Goal: Transaction & Acquisition: Obtain resource

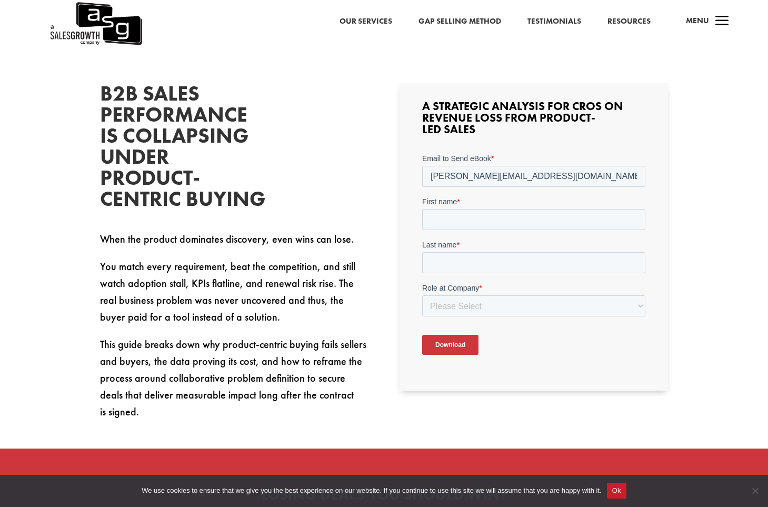
type input "[PERSON_NAME][EMAIL_ADDRESS][DOMAIN_NAME]"
click at [478, 214] on input "First name *" at bounding box center [533, 219] width 223 height 21
type input "[PERSON_NAME]"
click at [422, 295] on select "Please Select C-Level (CRO, CSO, etc) Senior Leadership (VP of Sales, VP of Ena…" at bounding box center [533, 305] width 223 height 21
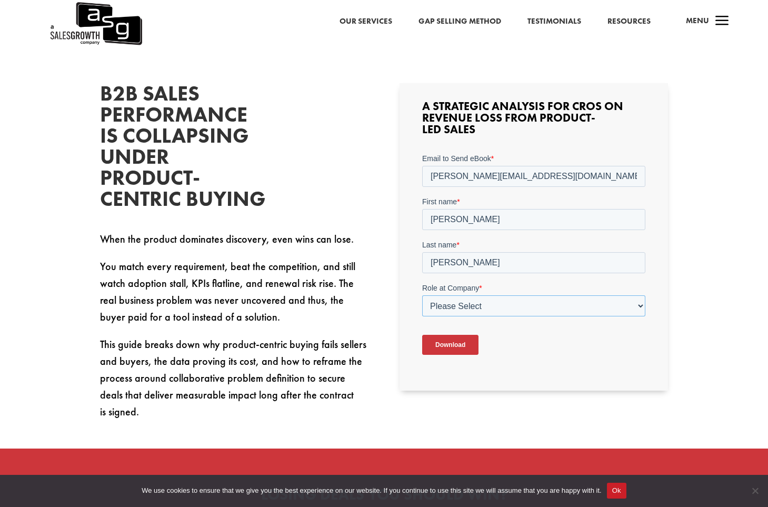
select select "C-Level (CRO, CSO, etc)"
click option "C-Level (CRO, CSO, etc)" at bounding box center [422, 153] width 0 height 0
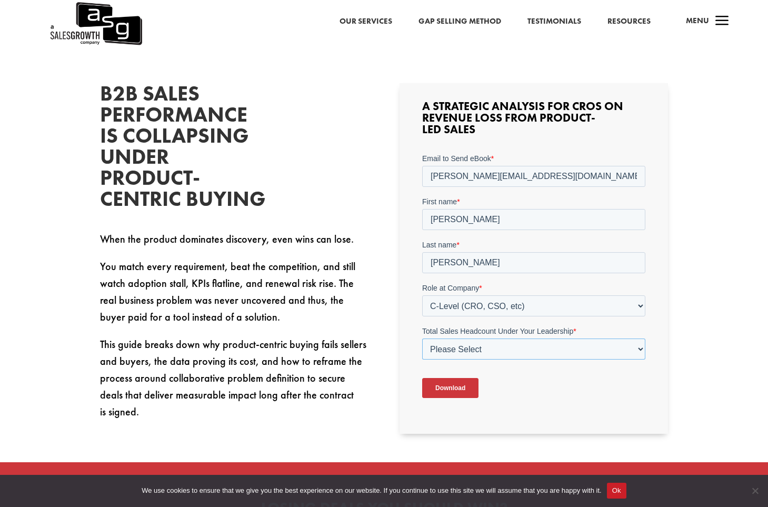
click at [422, 338] on select "Please Select Just Me 1-9 [PHONE_NUMBER] [PHONE_NUMBER]+" at bounding box center [533, 348] width 223 height 21
select select "1-9"
click option "1-9" at bounding box center [422, 153] width 0 height 0
click at [422, 338] on select "Please Select Just Me 1-9 [PHONE_NUMBER] [PHONE_NUMBER]+" at bounding box center [533, 348] width 223 height 21
click at [474, 348] on select "Please Select Just Me 1-9 [PHONE_NUMBER] [PHONE_NUMBER]+" at bounding box center [533, 348] width 223 height 21
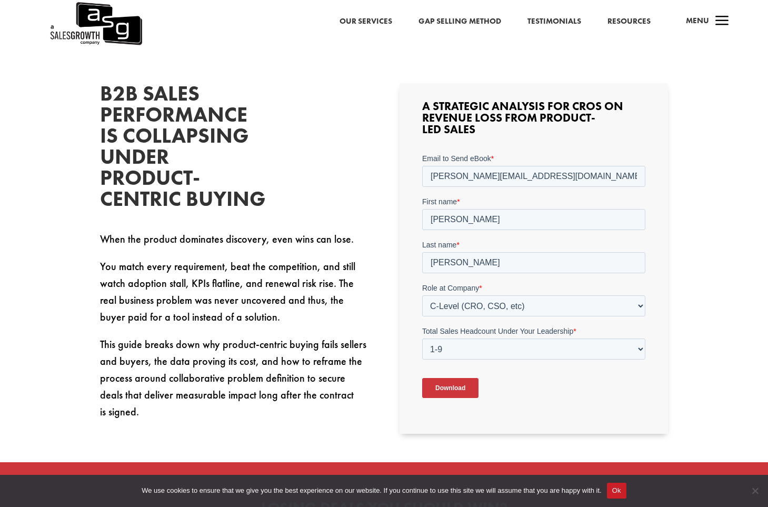
click at [449, 384] on input "Download" at bounding box center [450, 388] width 56 height 20
